Goal: Check status: Check status

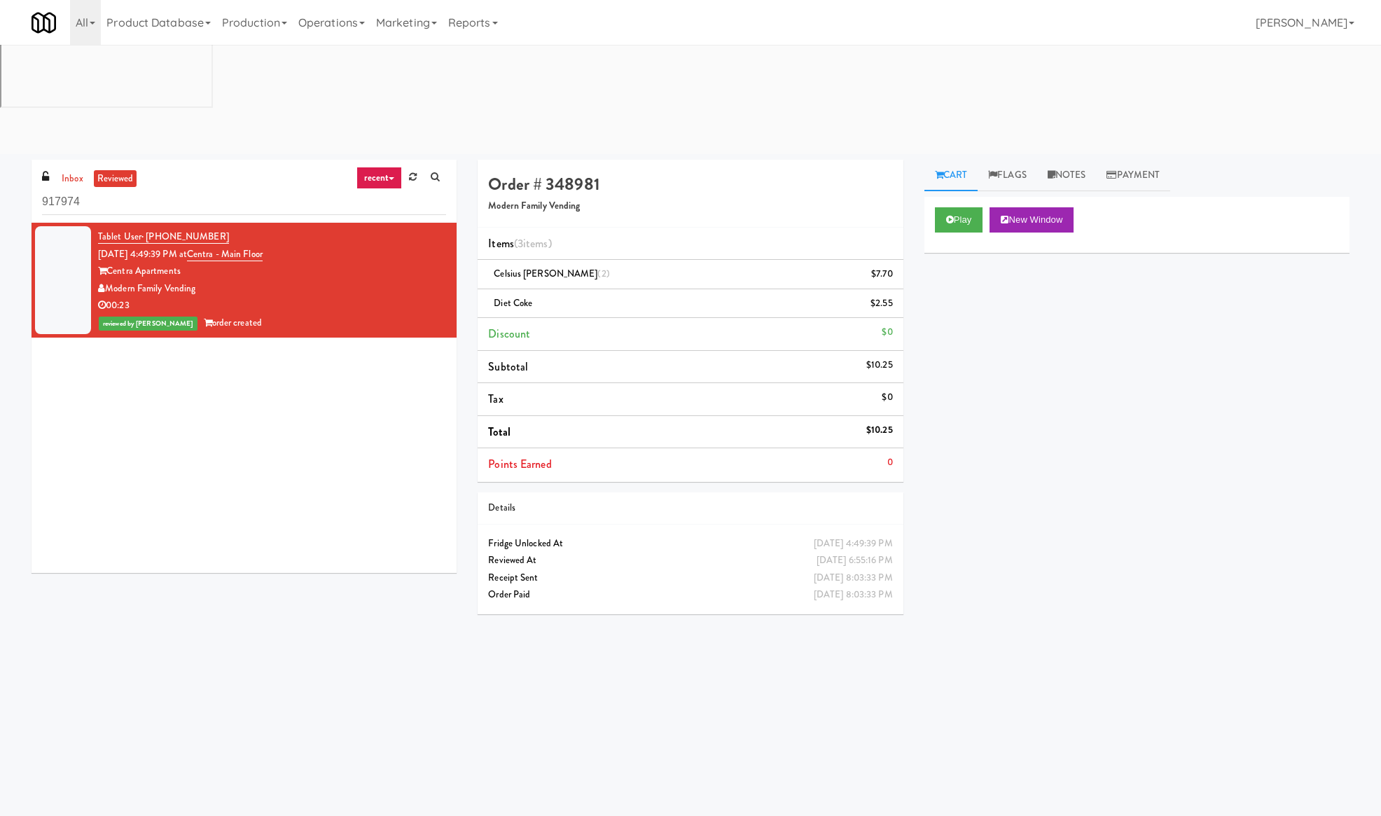
click at [1140, 553] on div "Play New Window Primary Flag Clear Flag if unable to determine what was taken o…" at bounding box center [1137, 459] width 425 height 525
